Goal: Task Accomplishment & Management: Use online tool/utility

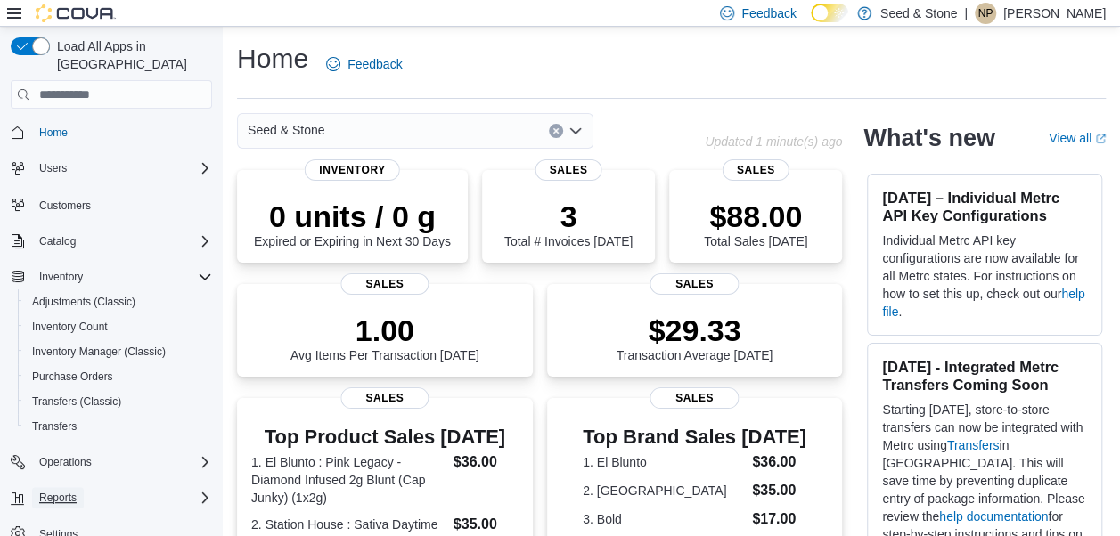
click at [67, 491] on span "Reports" at bounding box center [57, 498] width 37 height 14
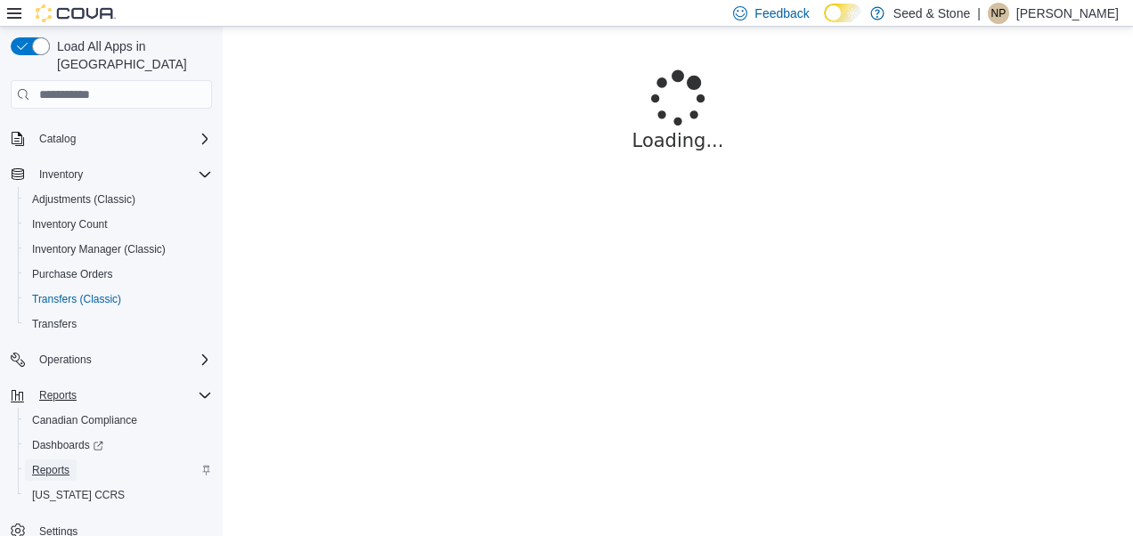
click at [61, 463] on span "Reports" at bounding box center [50, 470] width 37 height 14
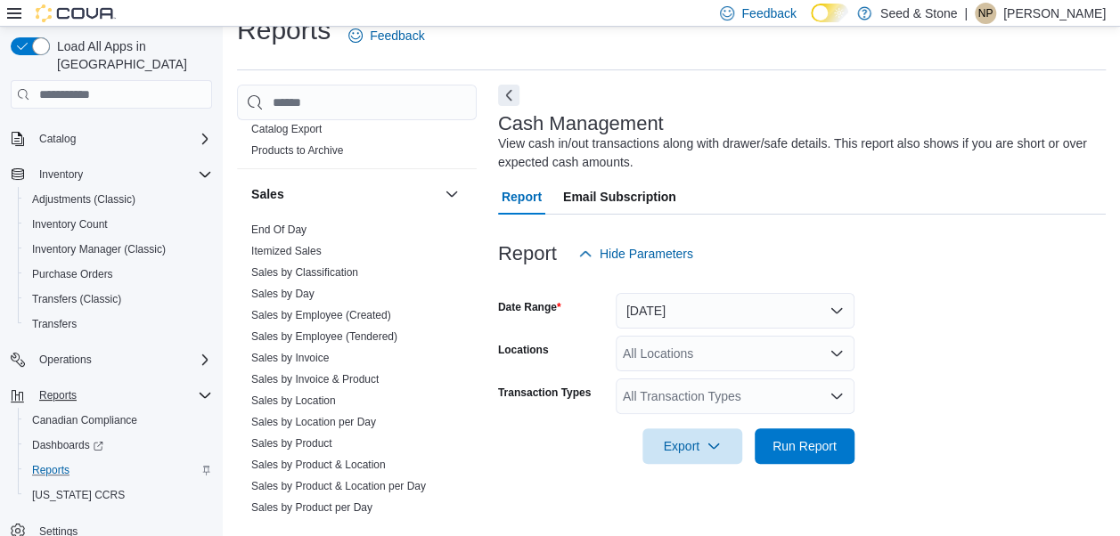
scroll to position [1431, 0]
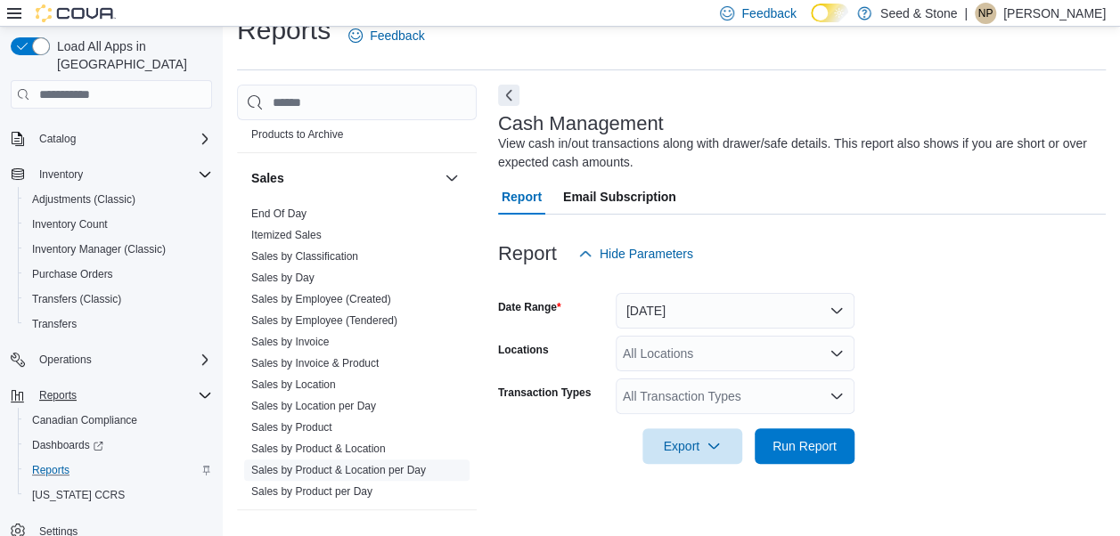
click at [396, 464] on link "Sales by Product & Location per Day" at bounding box center [338, 470] width 175 height 12
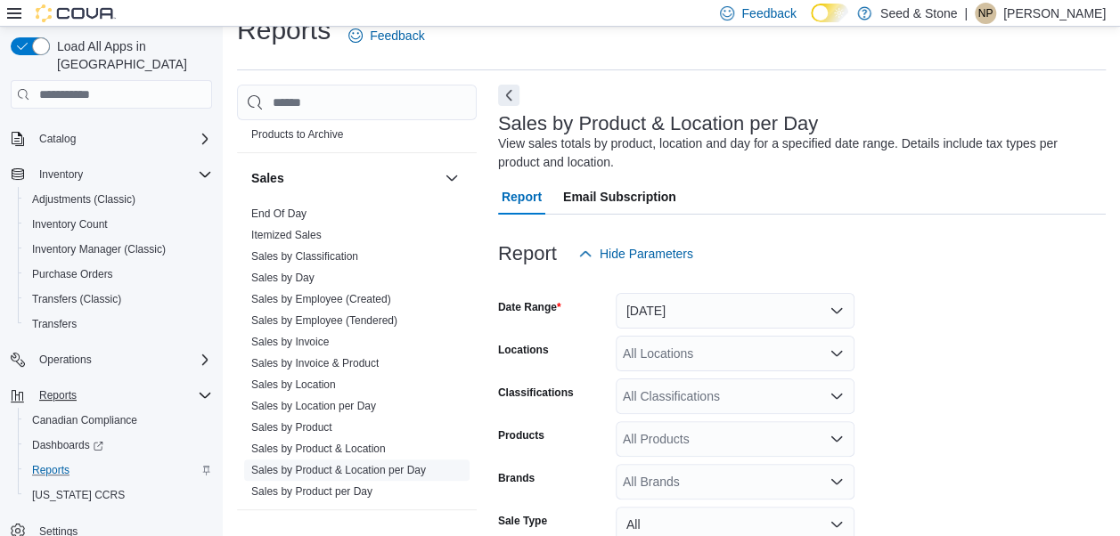
scroll to position [60, 0]
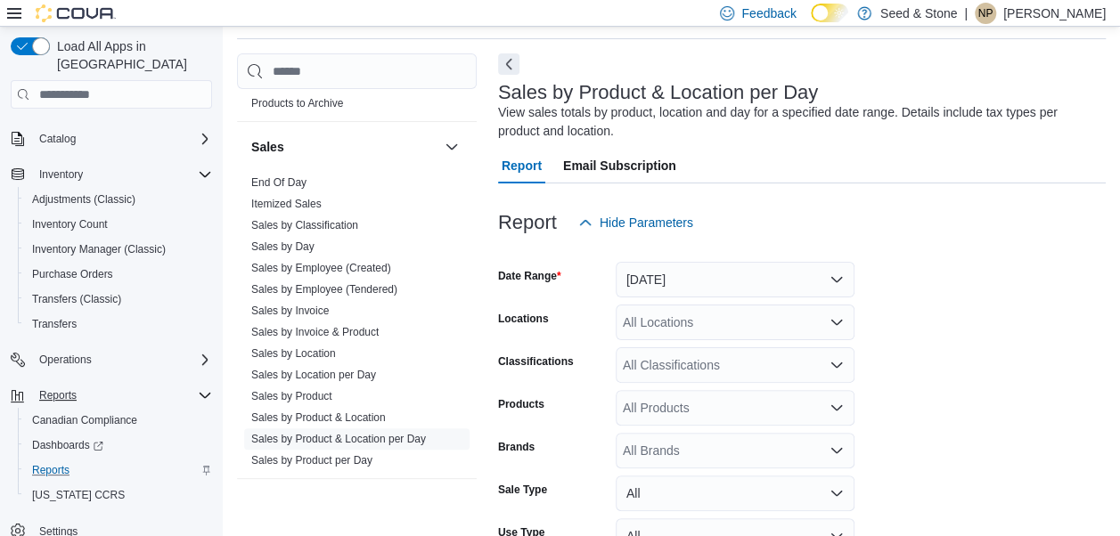
click at [830, 324] on icon "Open list of options" at bounding box center [837, 322] width 14 height 14
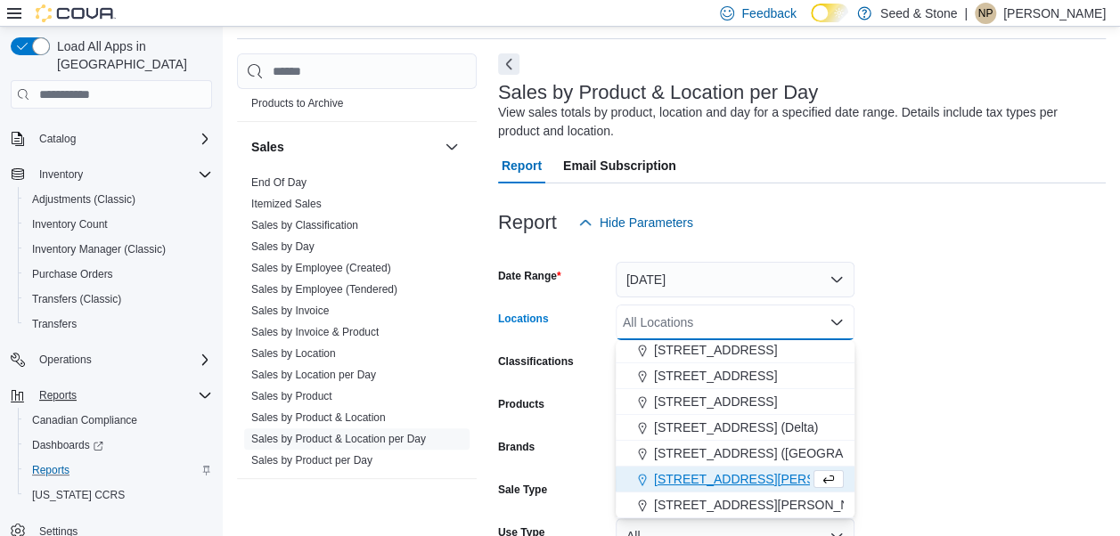
scroll to position [54, 0]
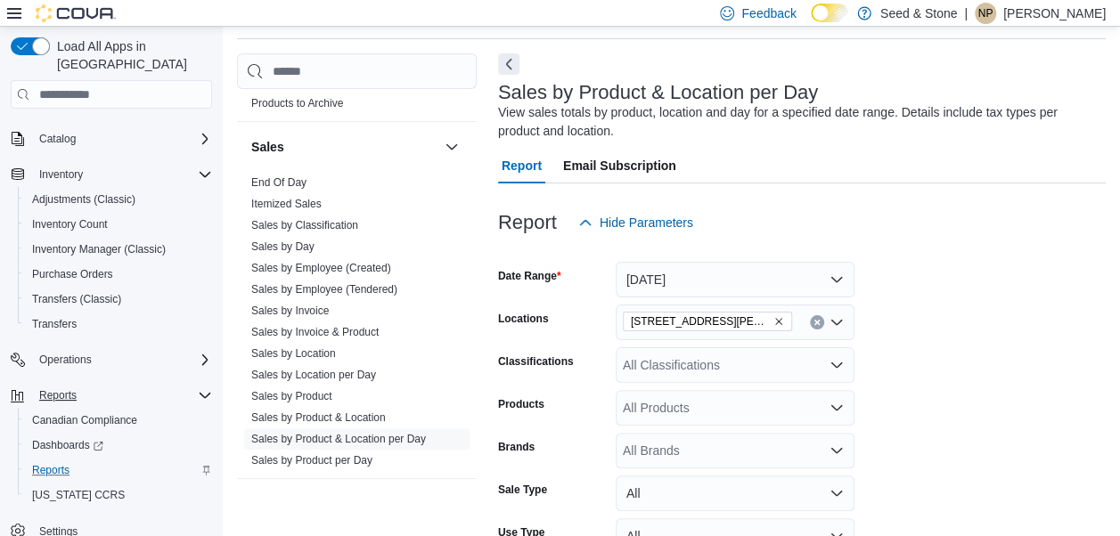
click at [980, 367] on form "Date Range [DATE] Locations [STREET_ADDRESS][GEOGRAPHIC_DATA][PERSON_NAME]) Cla…" at bounding box center [802, 444] width 608 height 406
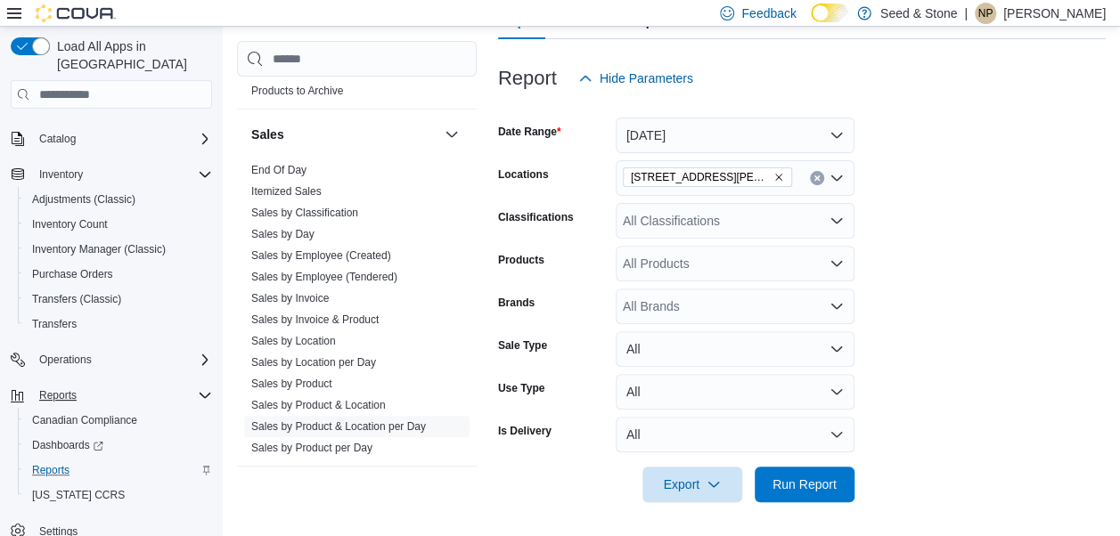
scroll to position [206, 0]
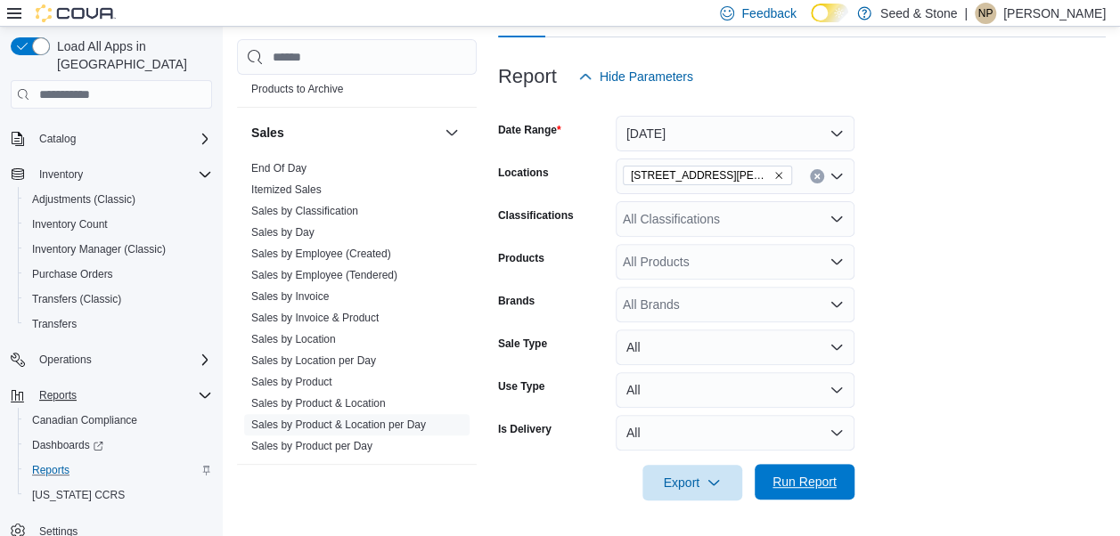
click at [813, 476] on span "Run Report" at bounding box center [805, 482] width 64 height 18
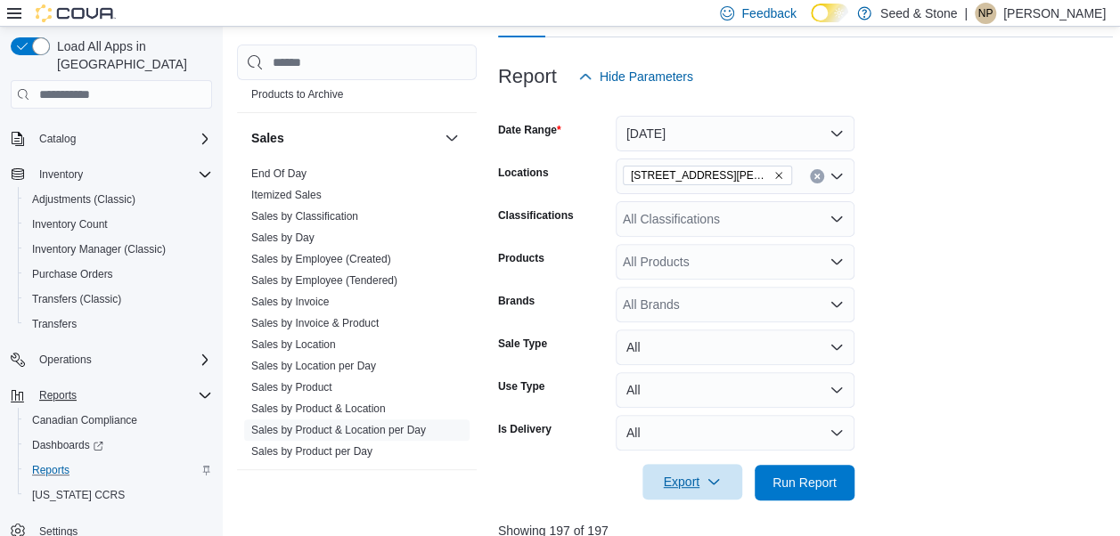
click at [704, 482] on span "Export" at bounding box center [692, 482] width 78 height 36
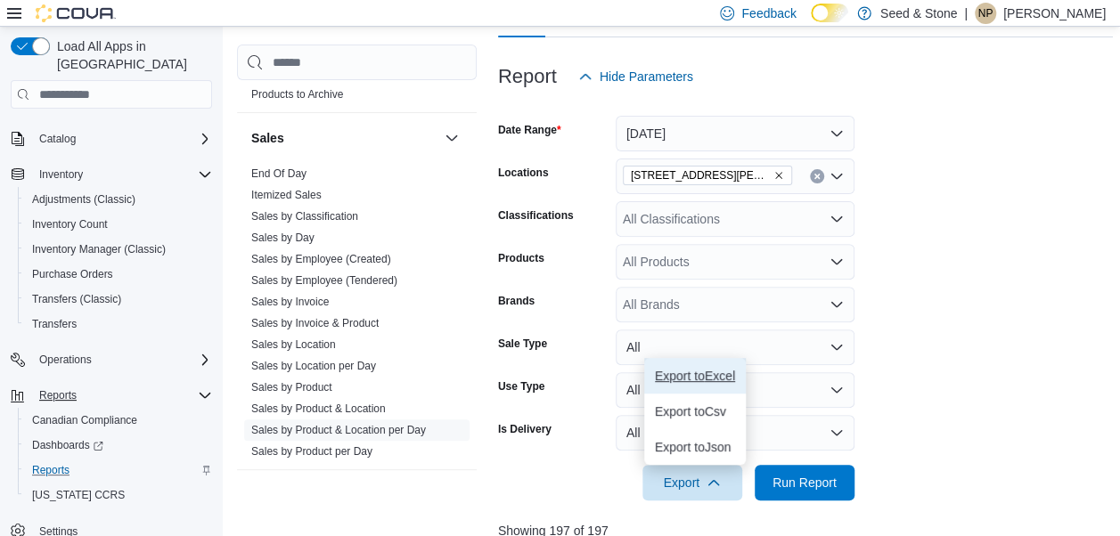
click at [720, 369] on span "Export to Excel" at bounding box center [695, 376] width 80 height 14
